Goal: Find specific page/section: Find specific page/section

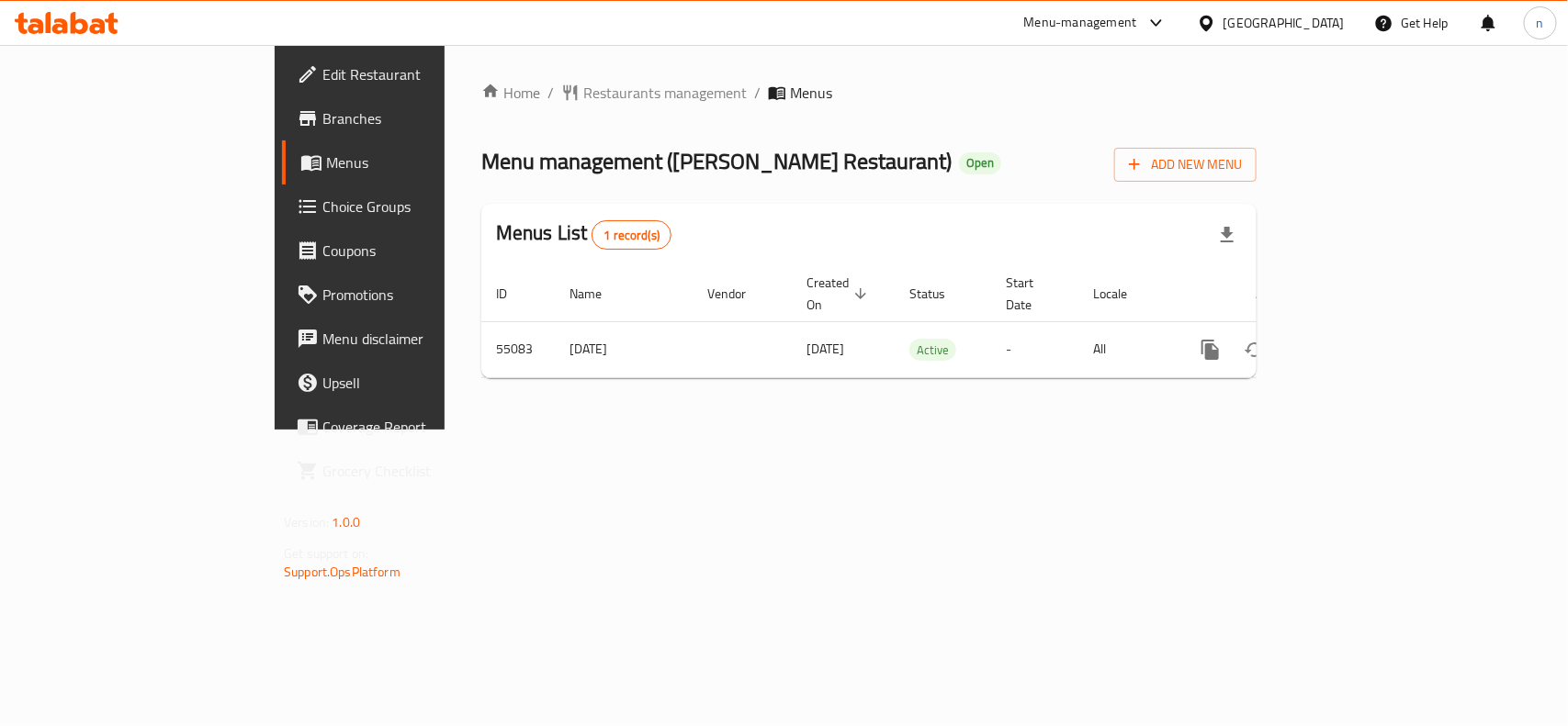
click at [322, 71] on span "Edit Restaurant" at bounding box center [422, 75] width 199 height 22
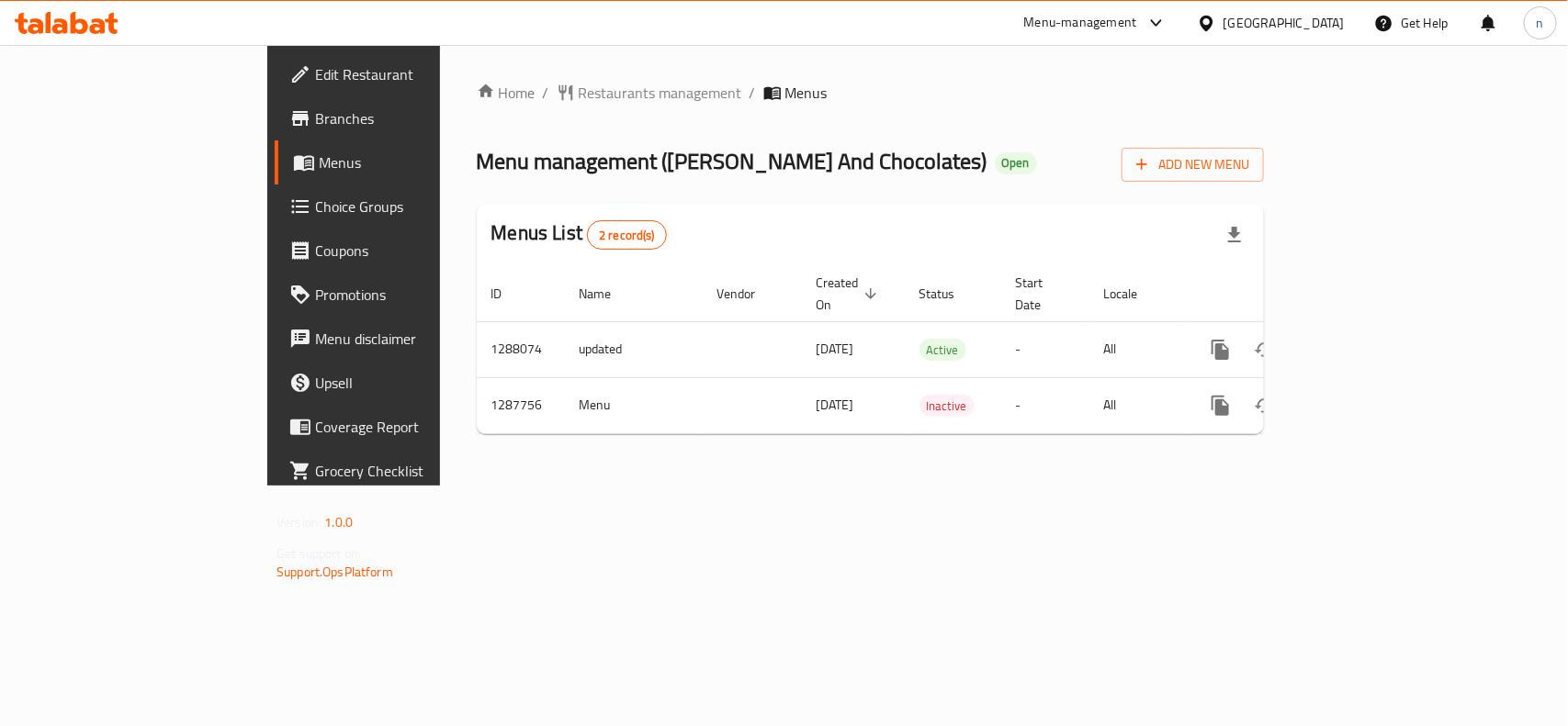
click at [315, 70] on span "Edit Restaurant" at bounding box center [414, 75] width 199 height 22
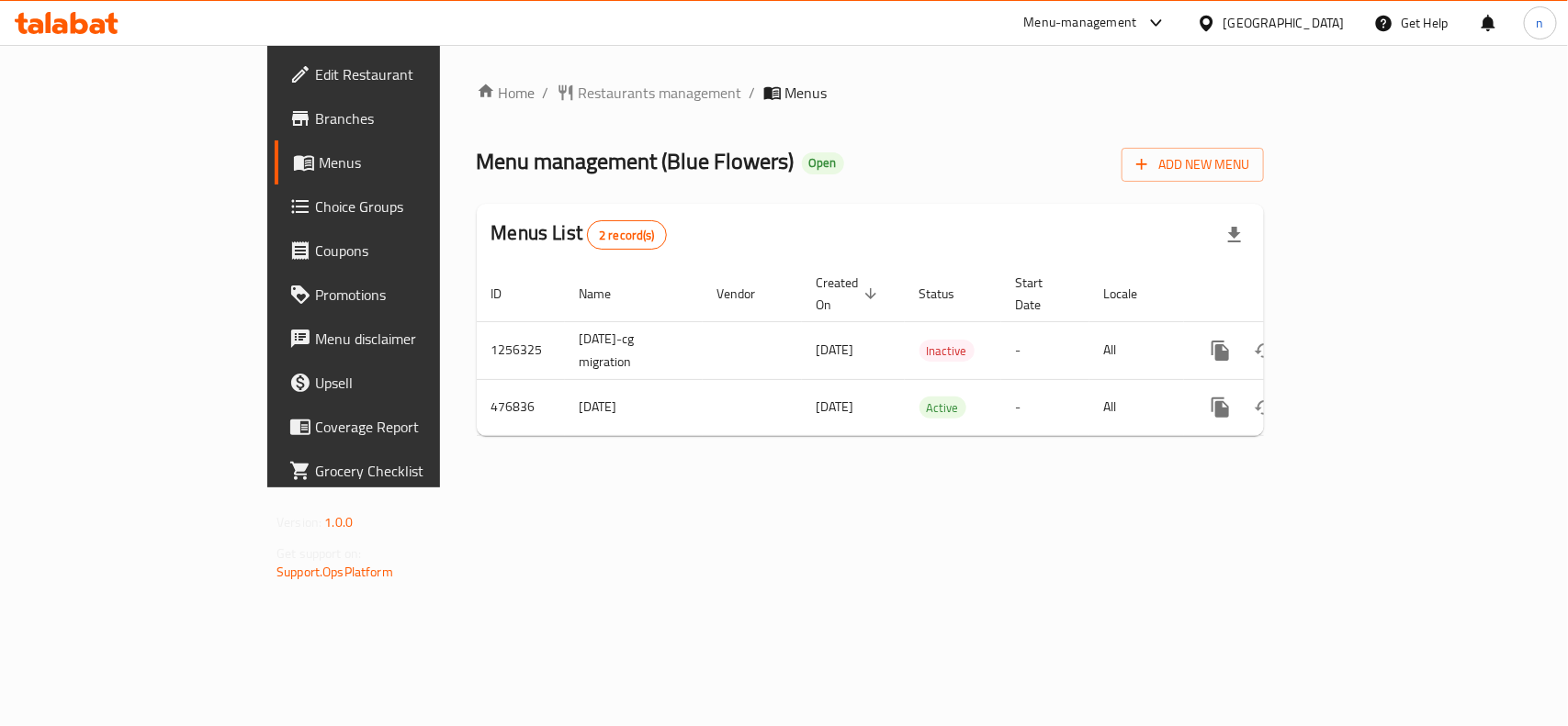
click at [315, 69] on span "Edit Restaurant" at bounding box center [414, 75] width 199 height 22
